Goal: Task Accomplishment & Management: Manage account settings

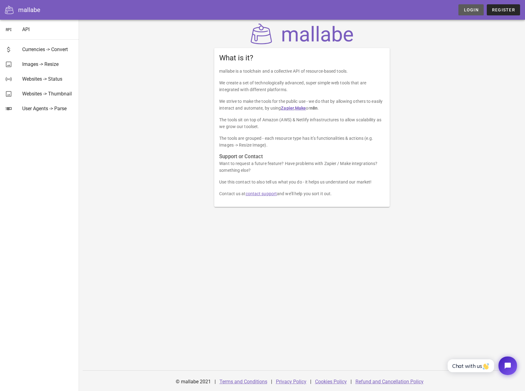
click at [482, 8] on link "Login" at bounding box center [470, 9] width 25 height 11
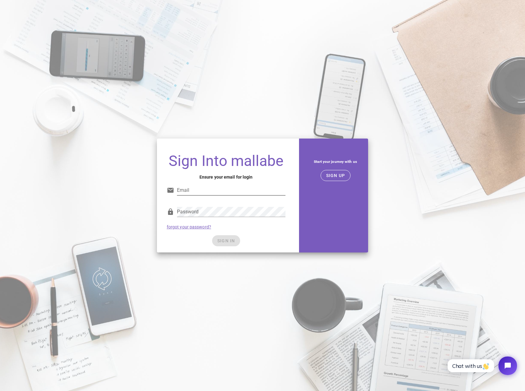
click at [196, 191] on input "Email" at bounding box center [231, 191] width 108 height 10
click at [198, 190] on input "Email" at bounding box center [231, 191] width 108 height 10
type input "[EMAIL_ADDRESS][DOMAIN_NAME]"
click at [241, 190] on input "[EMAIL_ADDRESS][DOMAIN_NAME]" at bounding box center [231, 191] width 108 height 10
click at [295, 207] on div "Sign Into mallabe Ensure your email for login Email [EMAIL_ADDRESS][DOMAIN_NAME…" at bounding box center [226, 201] width 138 height 104
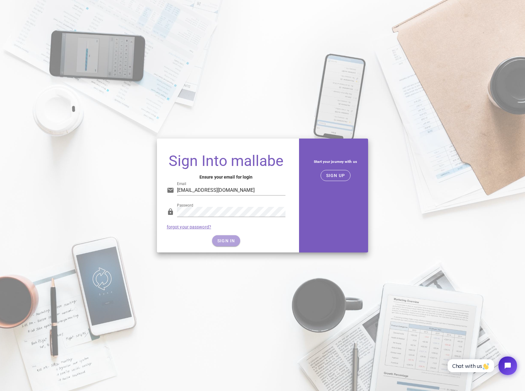
click at [219, 236] on button "SIGN IN" at bounding box center [226, 240] width 28 height 11
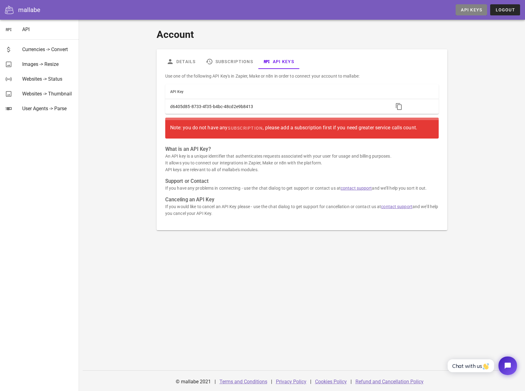
click at [475, 10] on span "API Keys" at bounding box center [471, 9] width 22 height 5
click at [247, 61] on link "Subscriptions" at bounding box center [229, 61] width 57 height 15
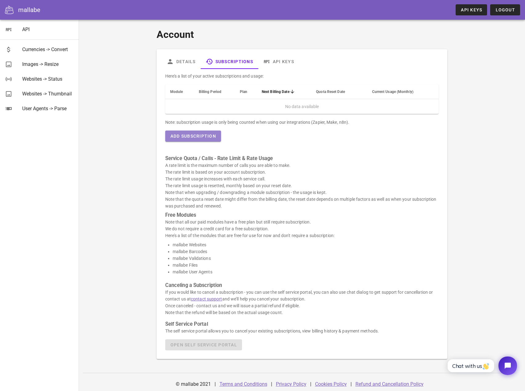
click at [174, 134] on span "Add Subscription" at bounding box center [193, 136] width 46 height 5
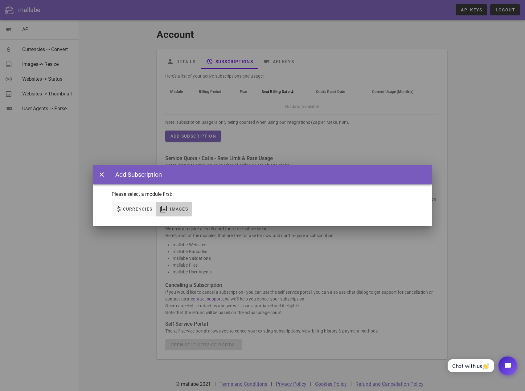
click at [184, 207] on span "Images" at bounding box center [179, 209] width 18 height 5
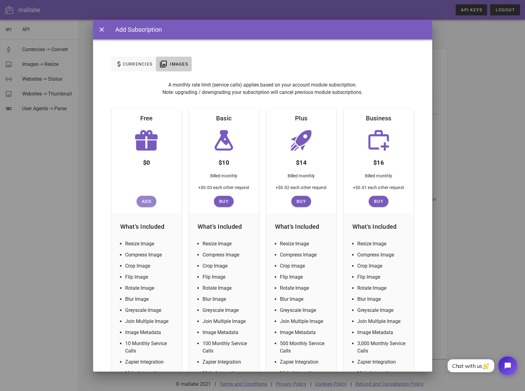
click at [145, 199] on span "Add" at bounding box center [146, 201] width 15 height 5
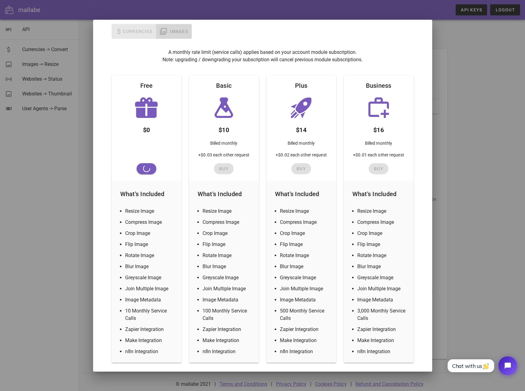
scroll to position [59, 0]
